Goal: Transaction & Acquisition: Purchase product/service

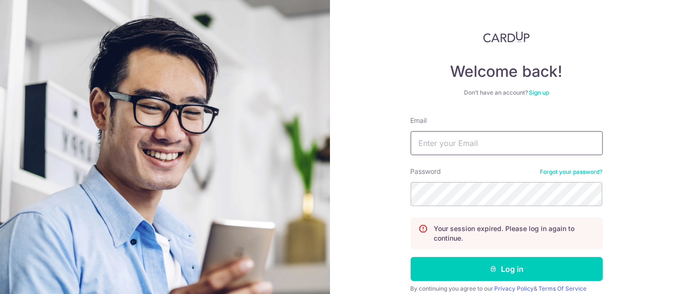
scroll to position [78, 0]
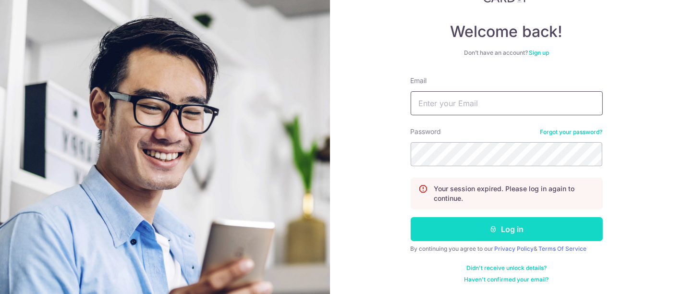
type input "sales@sureclean.com.sg"
click at [507, 229] on button "Log in" at bounding box center [506, 229] width 192 height 24
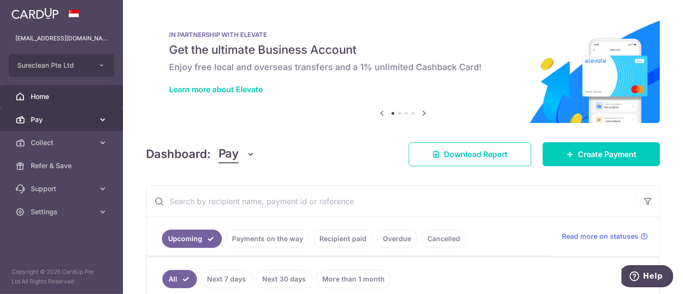
click at [72, 119] on span "Pay" at bounding box center [62, 120] width 63 height 10
click at [42, 117] on span "Pay" at bounding box center [62, 120] width 63 height 10
click at [98, 120] on icon at bounding box center [103, 120] width 10 height 10
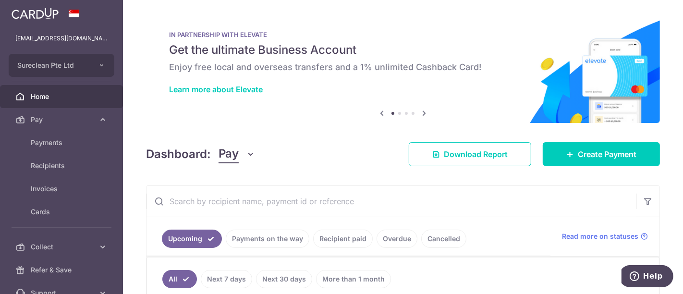
click at [469, 6] on div "× Pause Schedule Pause all future payments in this series Pause just this one p…" at bounding box center [403, 147] width 560 height 294
click at [601, 149] on span "Create Payment" at bounding box center [607, 154] width 59 height 12
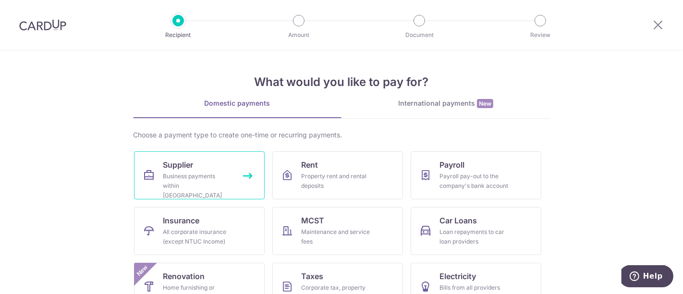
click at [177, 171] on div "Business payments within Singapore" at bounding box center [197, 185] width 69 height 29
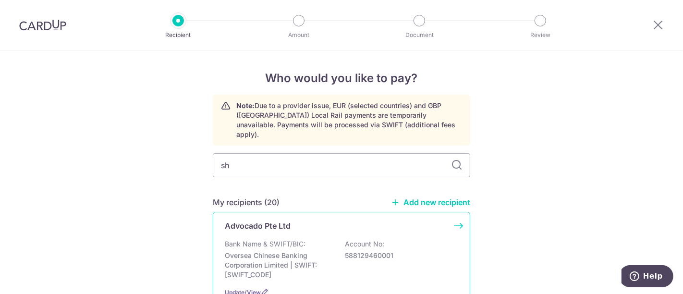
type input "shu"
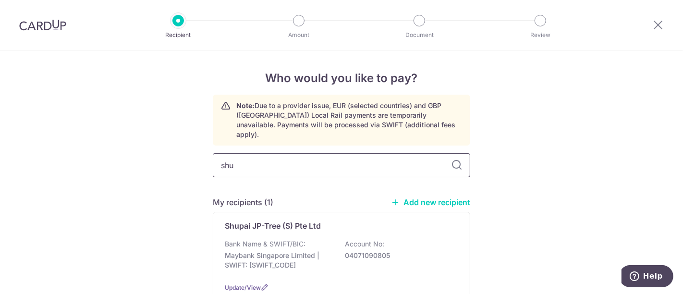
click at [273, 158] on input "shu" at bounding box center [341, 165] width 257 height 24
click at [254, 227] on div "Shupai JP-Tree (S) Pte Ltd Bank Name & SWIFT/BIC: Maybank Singapore Limited | S…" at bounding box center [341, 256] width 257 height 89
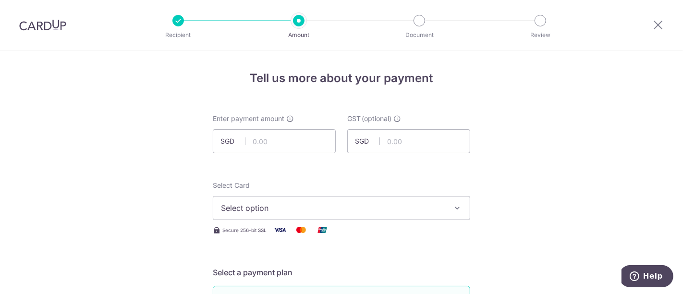
click at [455, 208] on icon "button" at bounding box center [457, 208] width 10 height 10
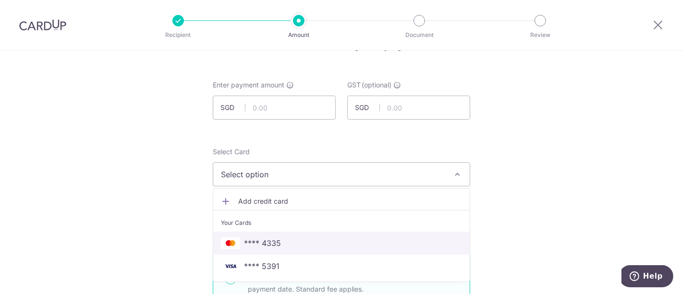
scroll to position [107, 0]
